Goal: Transaction & Acquisition: Purchase product/service

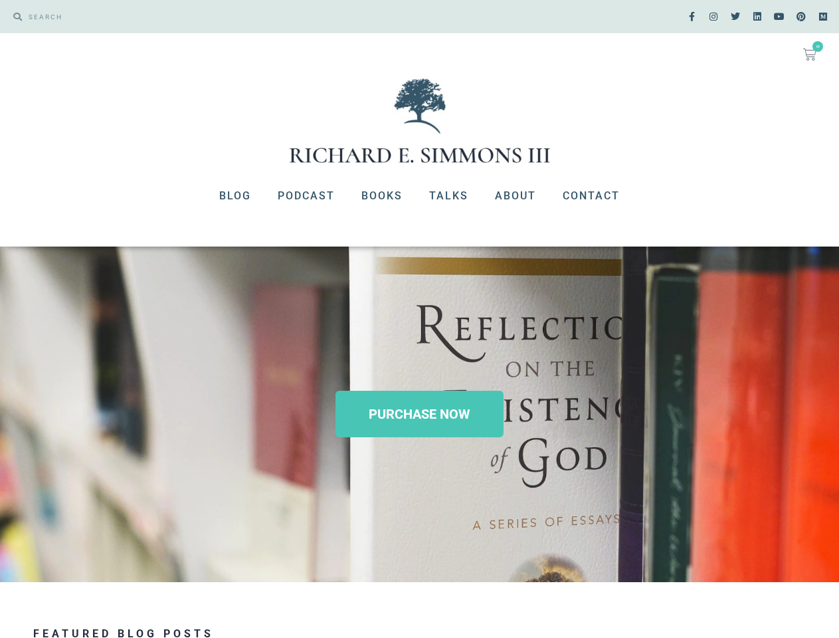
click at [419, 319] on div "PURCHASE NOW" at bounding box center [419, 415] width 839 height 336
click at [810, 54] on icon at bounding box center [809, 54] width 13 height 13
click at [419, 319] on div "PURCHASE NOW" at bounding box center [419, 415] width 839 height 336
click at [810, 54] on icon at bounding box center [809, 54] width 13 height 13
